Goal: Navigation & Orientation: Understand site structure

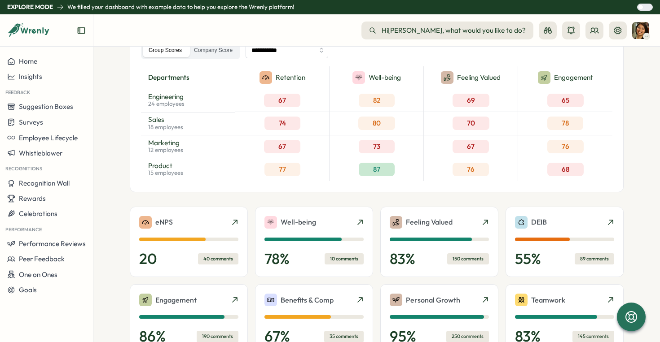
scroll to position [113, 0]
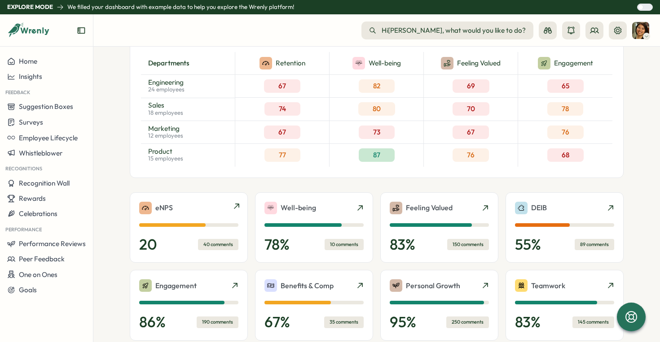
click at [215, 245] on div "40 comments" at bounding box center [218, 244] width 40 height 11
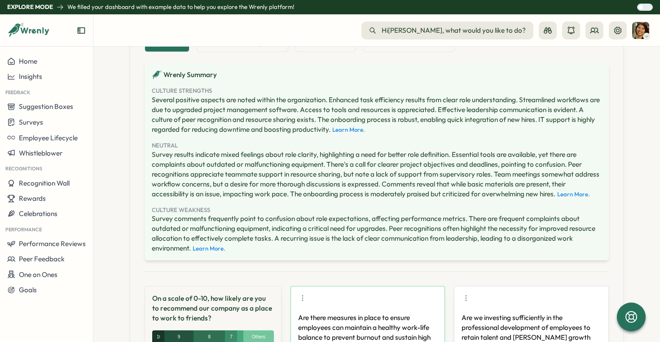
scroll to position [302, 0]
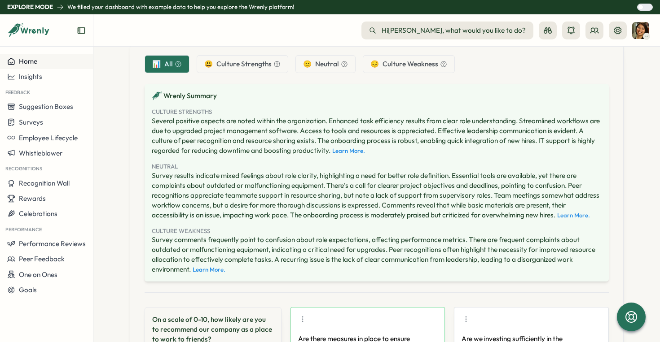
click at [54, 63] on div "Home" at bounding box center [46, 61] width 79 height 8
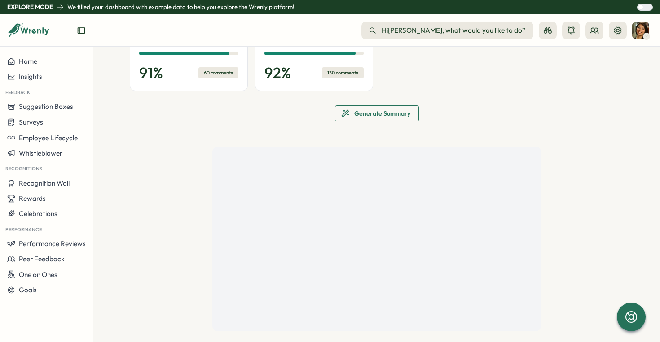
scroll to position [469, 0]
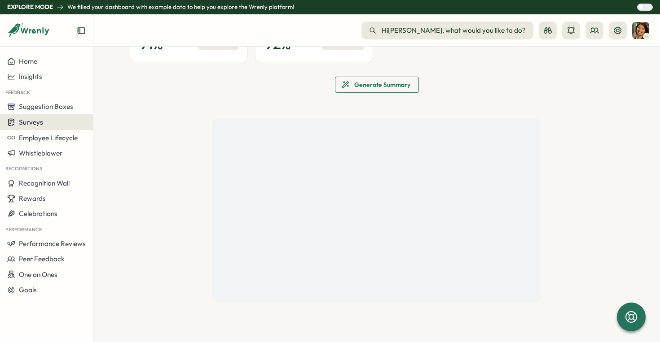
click at [57, 122] on div "Surveys" at bounding box center [46, 122] width 79 height 9
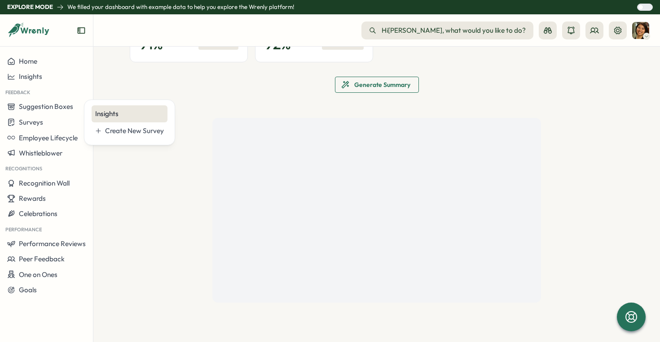
click at [110, 118] on div "Insights" at bounding box center [129, 114] width 69 height 10
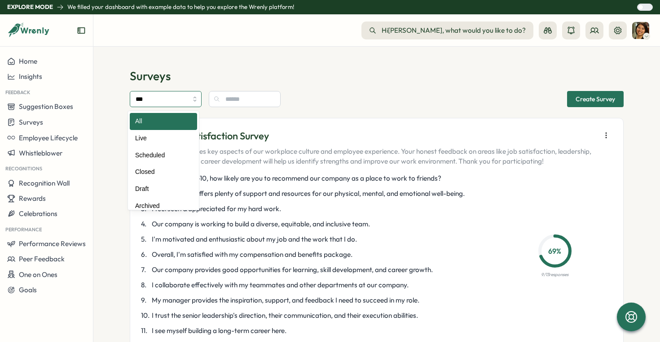
click at [172, 99] on input "***" at bounding box center [166, 99] width 72 height 16
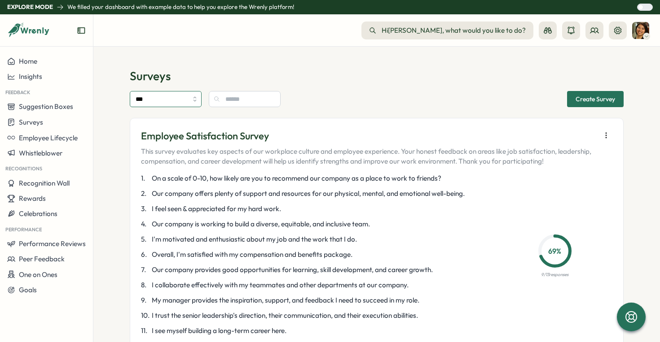
click at [173, 100] on input "***" at bounding box center [166, 99] width 72 height 16
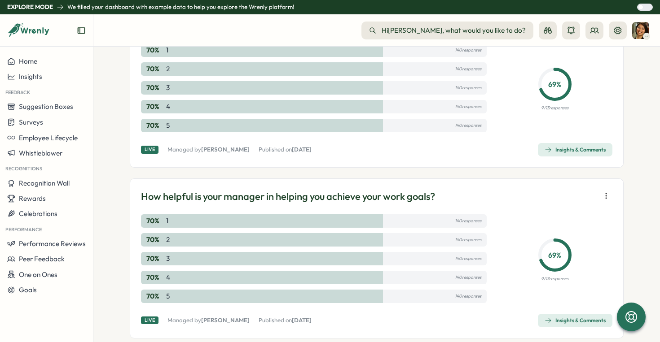
scroll to position [535, 0]
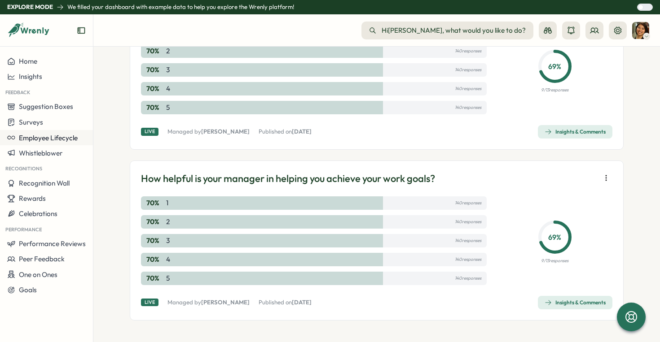
click at [60, 138] on span "Employee Lifecycle" at bounding box center [48, 138] width 59 height 9
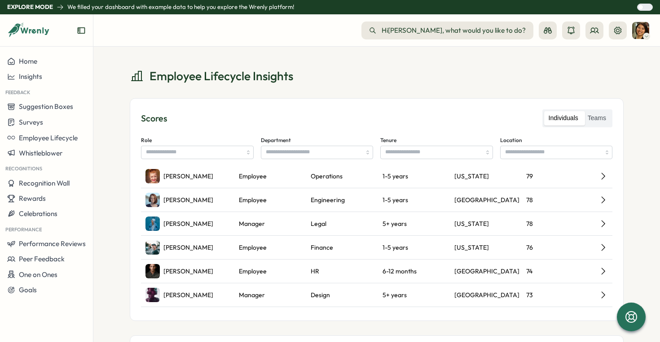
scroll to position [239, 0]
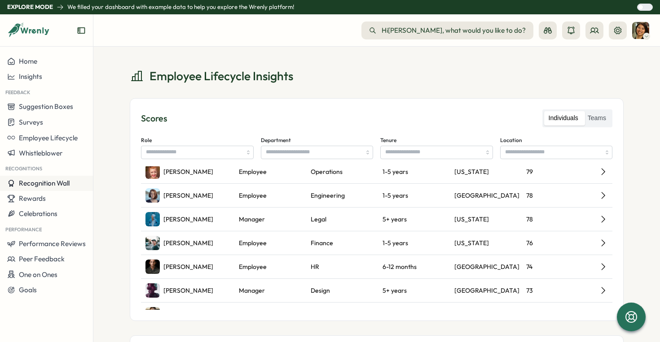
click at [57, 187] on span "Recognition Wall" at bounding box center [44, 183] width 51 height 9
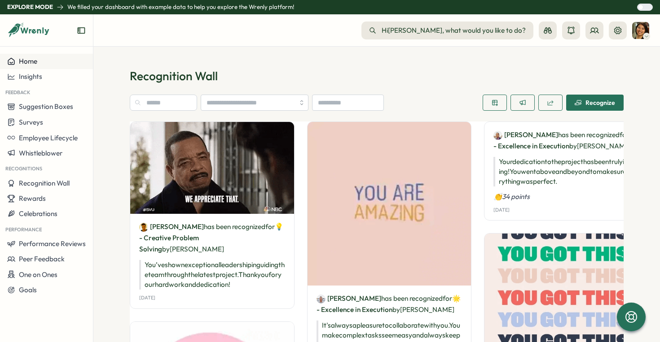
click at [63, 58] on div "Home" at bounding box center [46, 61] width 79 height 8
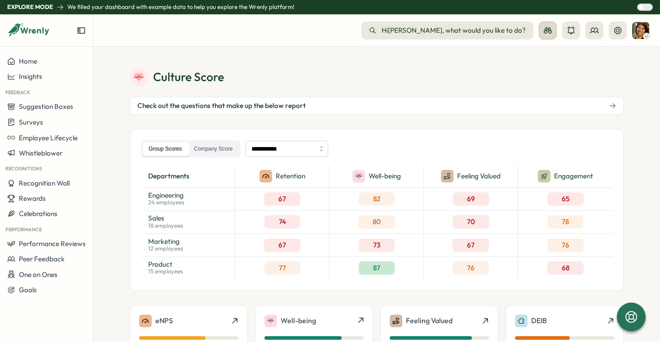
click at [548, 30] on icon at bounding box center [548, 30] width 8 height 6
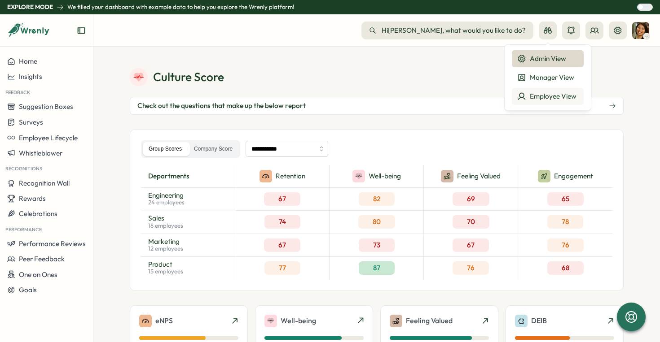
click at [552, 95] on div "Employee View" at bounding box center [547, 97] width 61 height 10
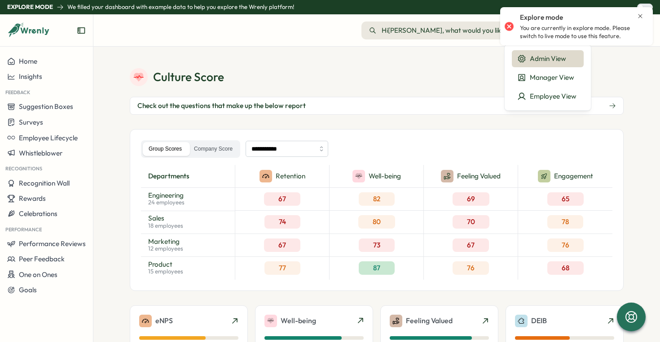
click at [641, 14] on icon "Close notification" at bounding box center [639, 16] width 7 height 7
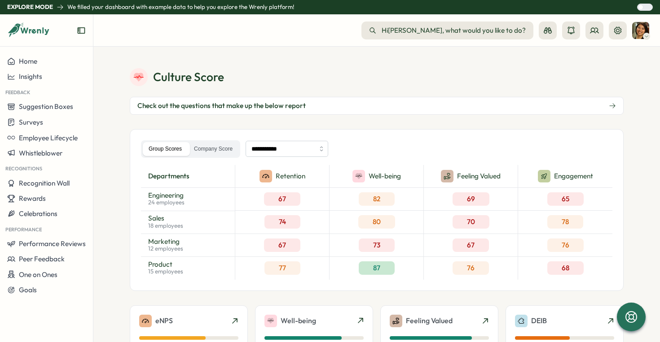
click at [640, 32] on img at bounding box center [640, 30] width 17 height 17
click at [618, 31] on icon at bounding box center [617, 29] width 7 height 7
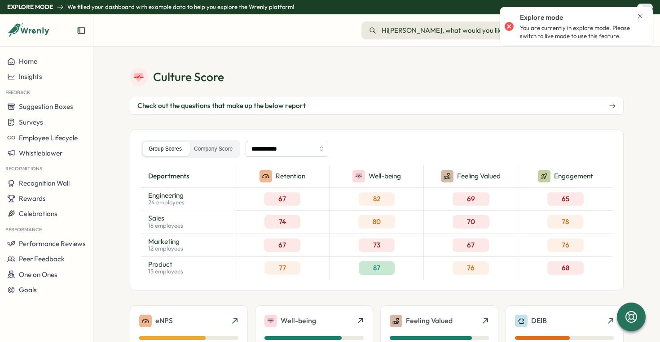
click at [622, 56] on section "**********" at bounding box center [376, 195] width 566 height 296
click at [639, 18] on icon "Close notification" at bounding box center [639, 16] width 7 height 7
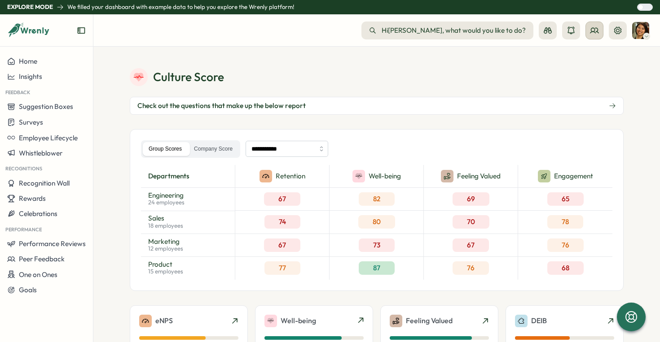
click at [592, 35] on button at bounding box center [594, 31] width 18 height 18
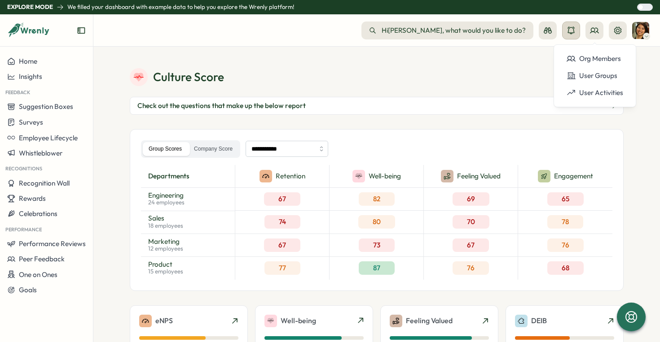
click at [569, 31] on icon at bounding box center [570, 30] width 9 height 9
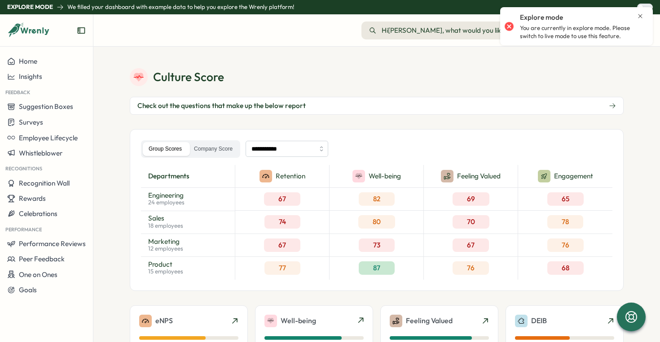
click at [568, 72] on div "Culture Score" at bounding box center [377, 77] width 494 height 18
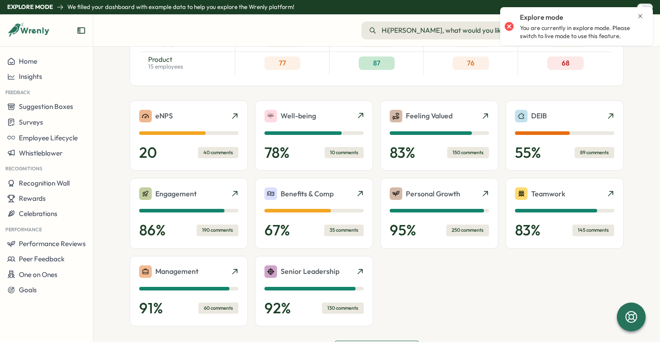
scroll to position [190, 0]
